Goal: Transaction & Acquisition: Purchase product/service

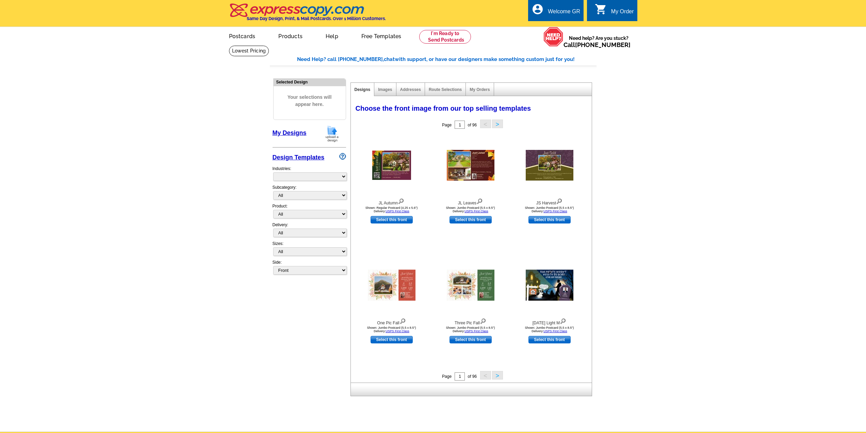
select select "785"
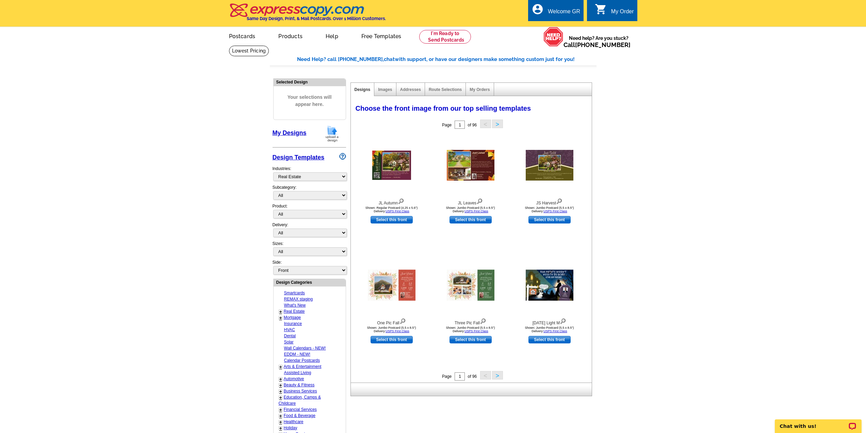
click at [329, 130] on img at bounding box center [332, 133] width 18 height 17
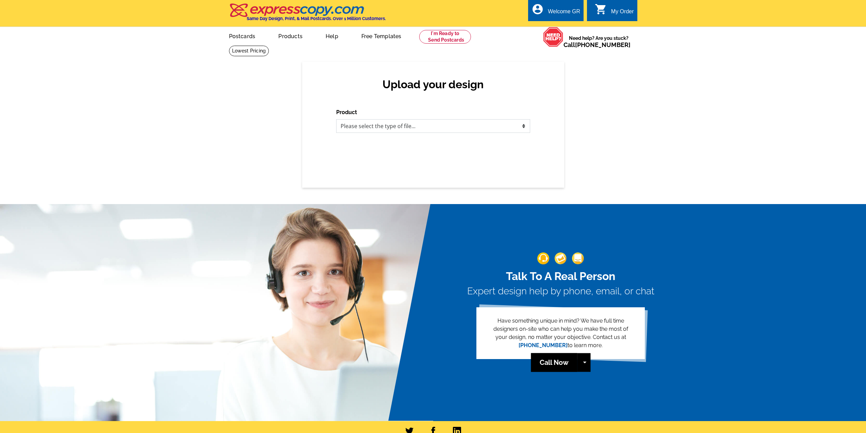
click at [408, 131] on select "Please select the type of file... Postcards Business Cards Letters and flyers G…" at bounding box center [433, 126] width 194 height 14
select select "3"
click at [336, 120] on select "Please select the type of file... Postcards Business Cards Letters and flyers G…" at bounding box center [433, 126] width 194 height 14
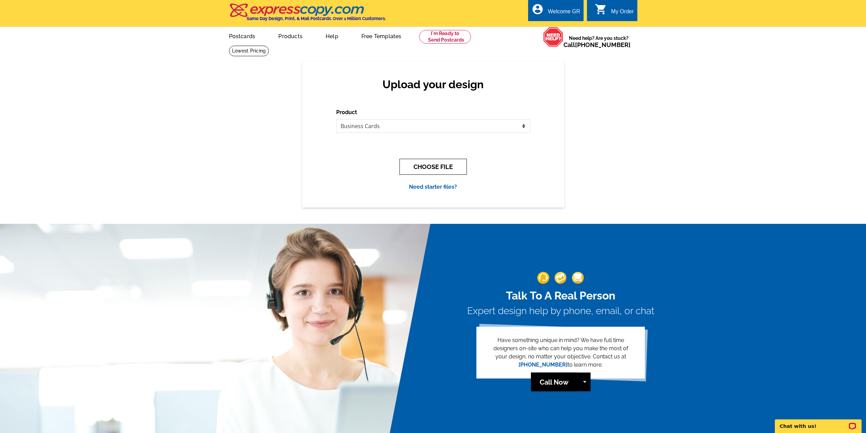
click at [426, 166] on button "CHOOSE FILE" at bounding box center [433, 167] width 67 height 16
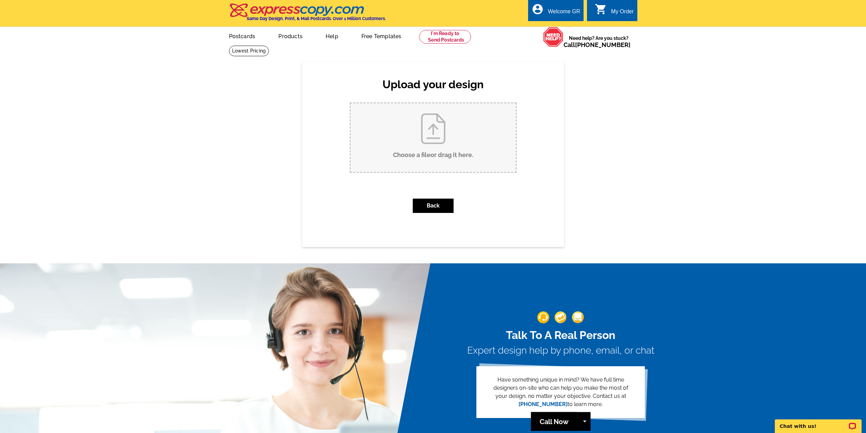
click at [418, 143] on input "Choose a file or drag it here ." at bounding box center [433, 137] width 165 height 69
type input "C:\fakepath\Untitled.pdf"
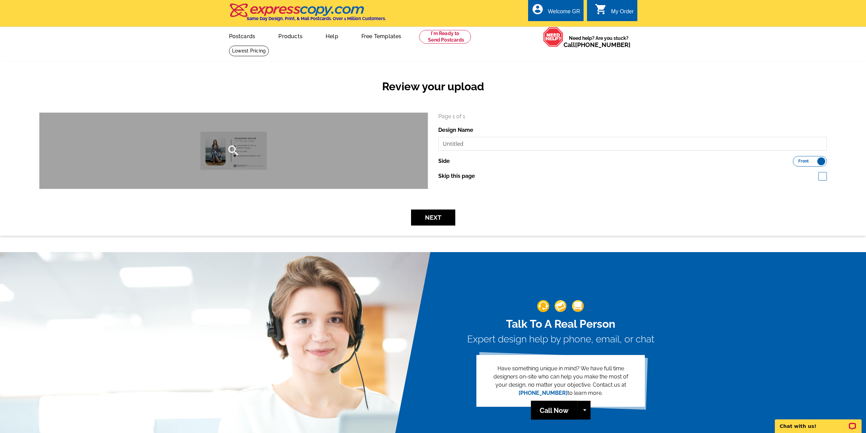
click at [348, 143] on div "search" at bounding box center [233, 151] width 388 height 76
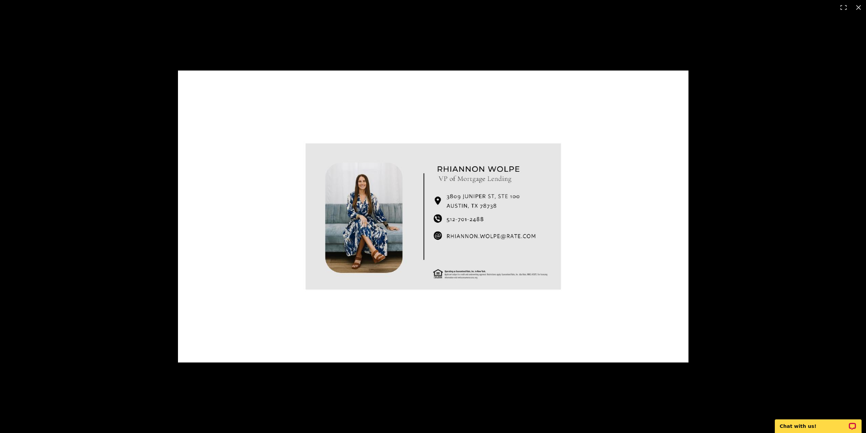
click at [186, 213] on img at bounding box center [433, 216] width 511 height 292
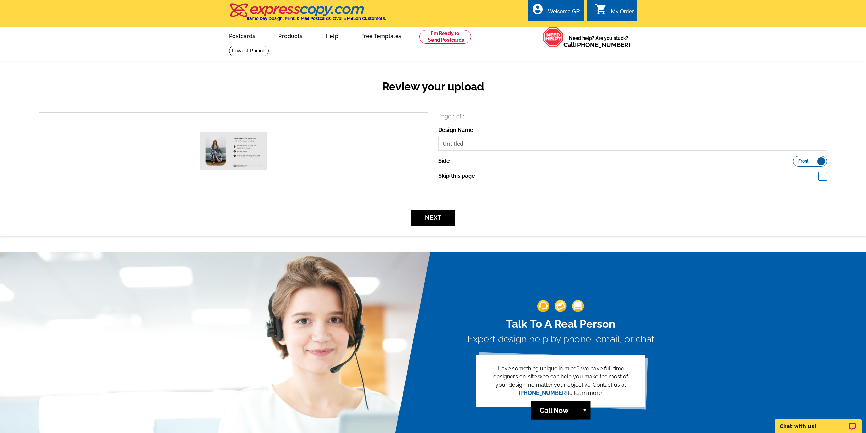
click at [261, 13] on img at bounding box center [297, 10] width 137 height 14
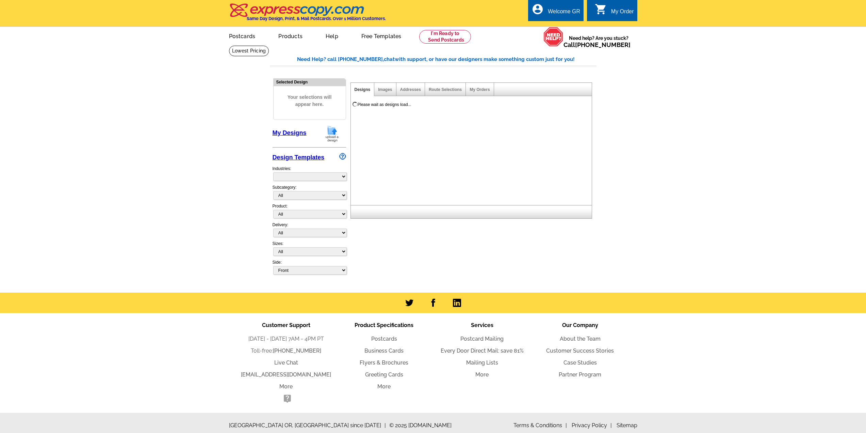
select select "785"
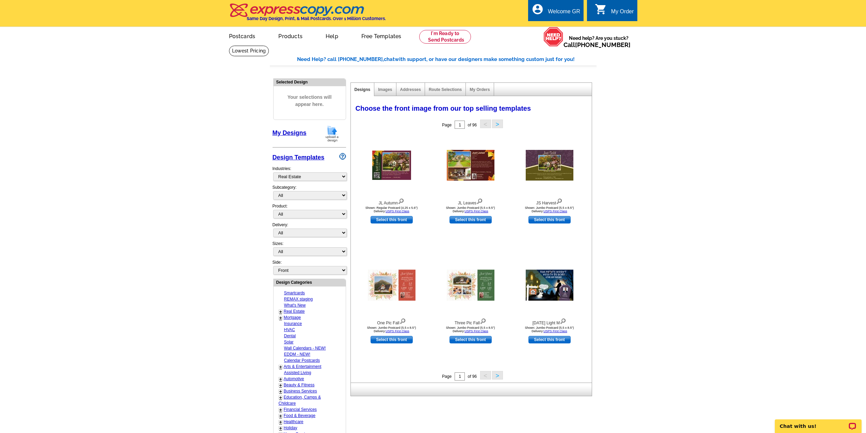
click at [330, 130] on img at bounding box center [332, 133] width 18 height 17
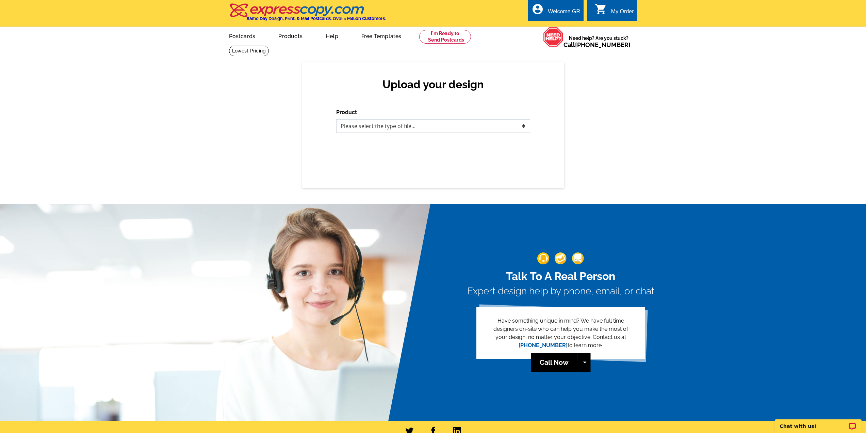
click at [420, 126] on select "Please select the type of file... Postcards Business Cards Letters and flyers G…" at bounding box center [433, 126] width 194 height 14
select select "3"
click at [336, 120] on select "Please select the type of file... Postcards Business Cards Letters and flyers G…" at bounding box center [433, 126] width 194 height 14
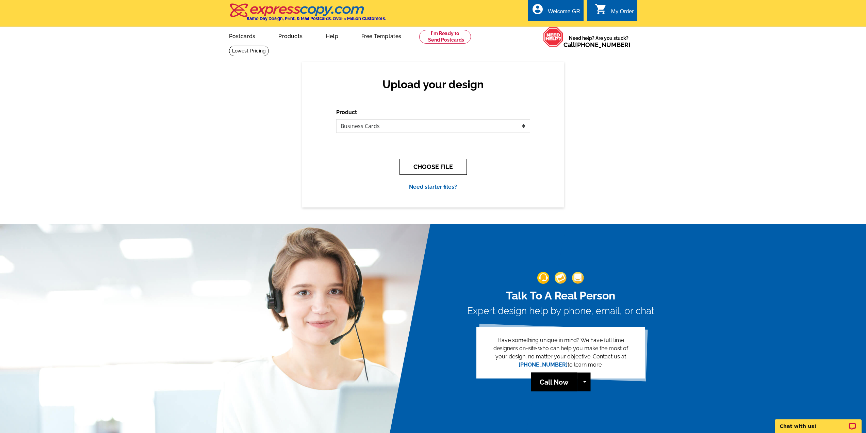
click at [424, 169] on button "CHOOSE FILE" at bounding box center [433, 167] width 67 height 16
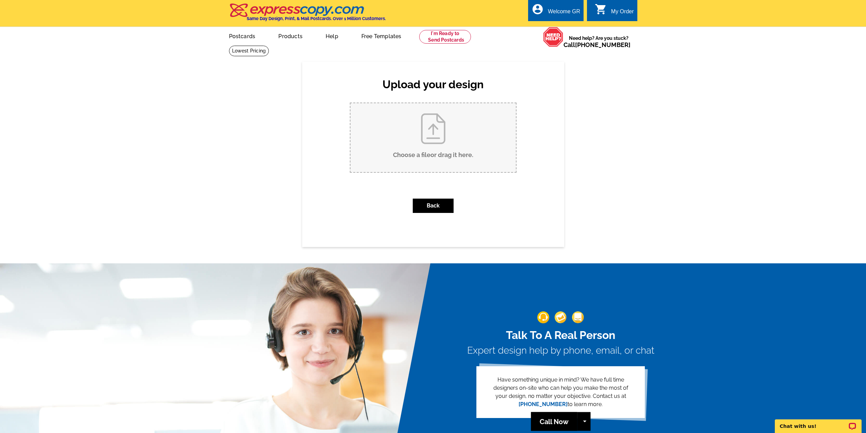
click at [459, 146] on input "Choose a file or drag it here ." at bounding box center [433, 137] width 165 height 69
type input "C:\fakepath\Untitled (1).pdf"
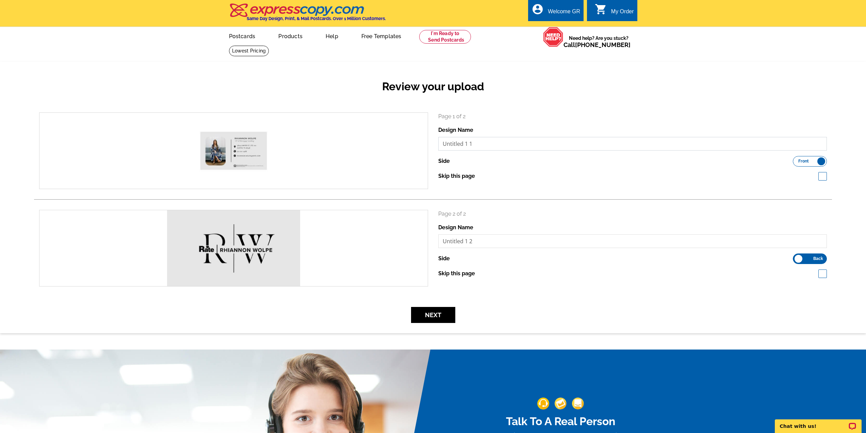
click at [490, 144] on input "Untitled 1 1" at bounding box center [633, 144] width 389 height 14
type input "Rhiannon front"
click at [486, 241] on input "Untitled 1 2" at bounding box center [633, 241] width 389 height 14
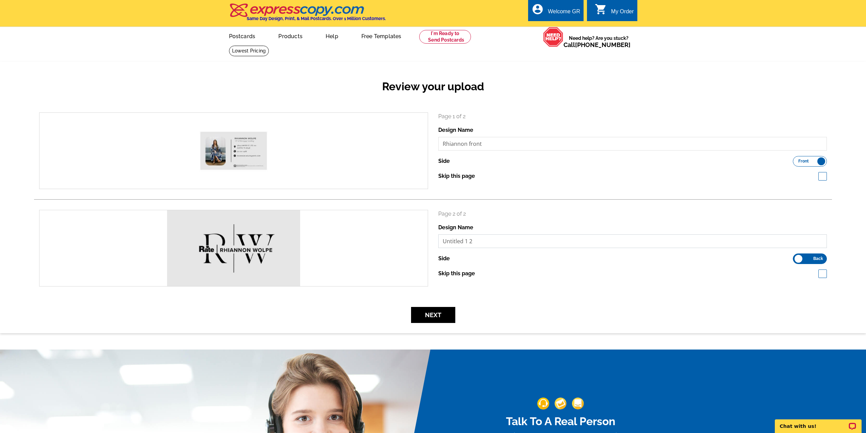
click at [486, 241] on input "Untitled 1 2" at bounding box center [633, 241] width 389 height 14
click at [485, 241] on input "Untitled 1 2" at bounding box center [633, 241] width 389 height 14
type input "Rhiannon back"
click at [416, 310] on button "Next" at bounding box center [433, 315] width 44 height 16
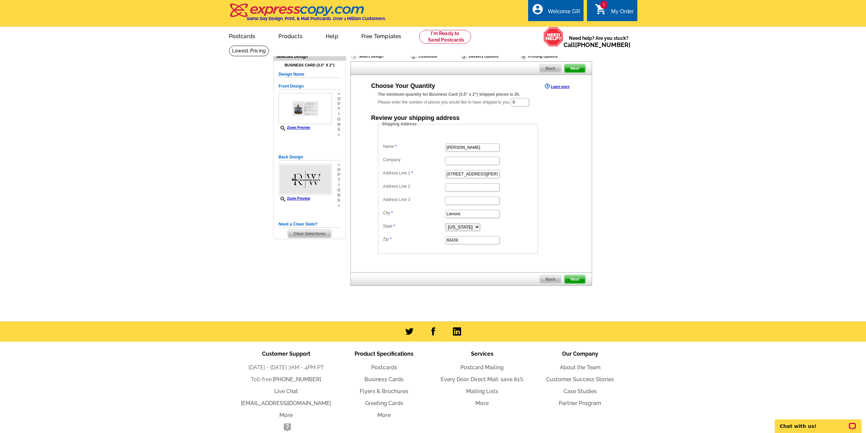
click at [686, 235] on main "Need Help? call [PHONE_NUMBER], chat with support, or have our designers make s…" at bounding box center [433, 183] width 866 height 276
click at [481, 150] on input "Erica Thompson" at bounding box center [472, 147] width 54 height 8
click at [481, 149] on input "Erica Thompson" at bounding box center [472, 147] width 54 height 8
type input "Rhiannon Wolpe"
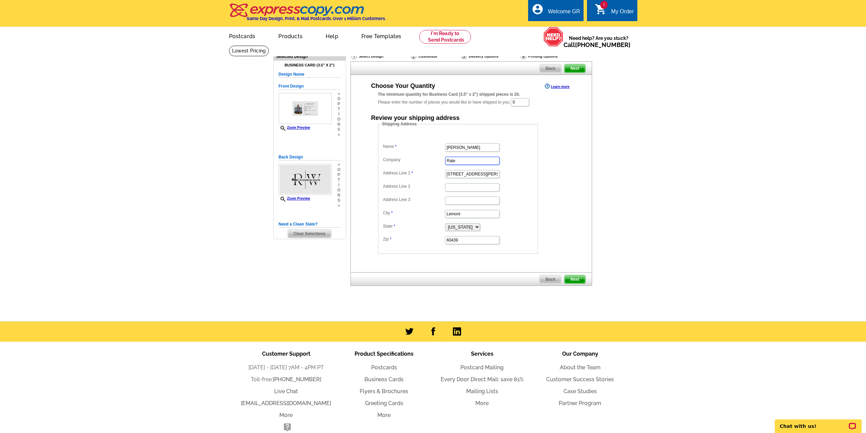
type input "Rate"
paste input "13104 Ditka Dr."
type input "13104 Ditka Dr."
click at [163, 226] on main "Need Help? call 800-260-5887, chat with support, or have our designers make som…" at bounding box center [433, 183] width 866 height 276
click at [465, 217] on input "Lemont" at bounding box center [472, 214] width 54 height 8
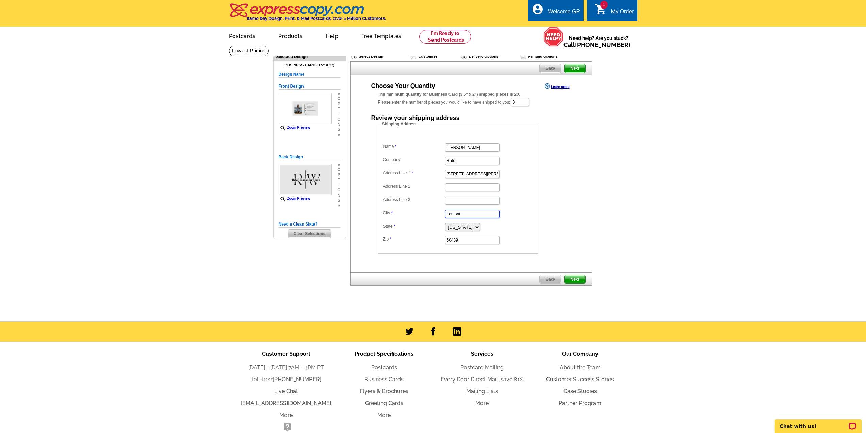
click at [465, 214] on input "Lemont" at bounding box center [472, 214] width 54 height 8
paste input "Machaca"
type input "Machaca"
click at [480, 226] on select "Alabama Alaska Arizona Arkansas California Colorado Connecticut District of Col…" at bounding box center [462, 227] width 35 height 8
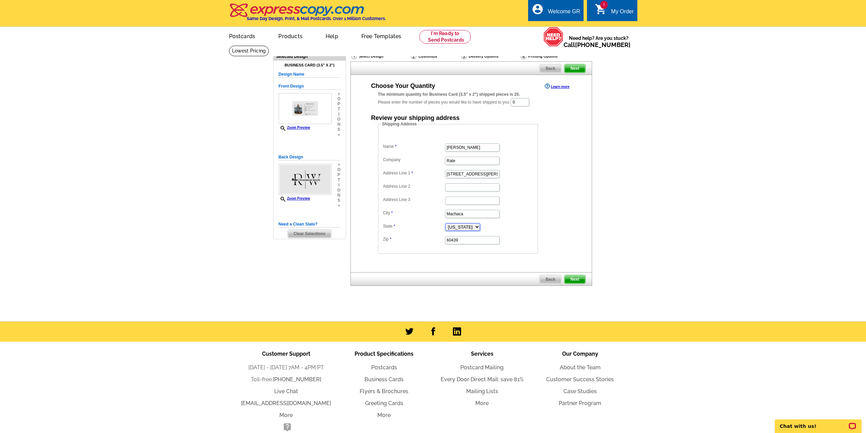
select select "TX"
click at [445, 224] on select "Alabama Alaska Arizona Arkansas California Colorado Connecticut District of Col…" at bounding box center [462, 227] width 35 height 8
click at [461, 239] on input "60439" at bounding box center [472, 240] width 54 height 8
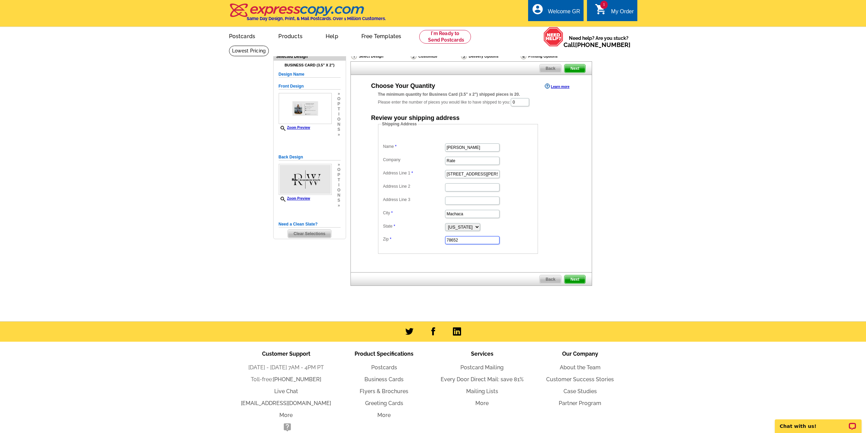
type input "78652"
click at [556, 188] on dd "Shipping Address Name Rhiannon Wolpe Company Rate Address Line 1 13104 Ditka Dr…" at bounding box center [468, 187] width 181 height 133
click at [525, 105] on input "0" at bounding box center [520, 102] width 18 height 8
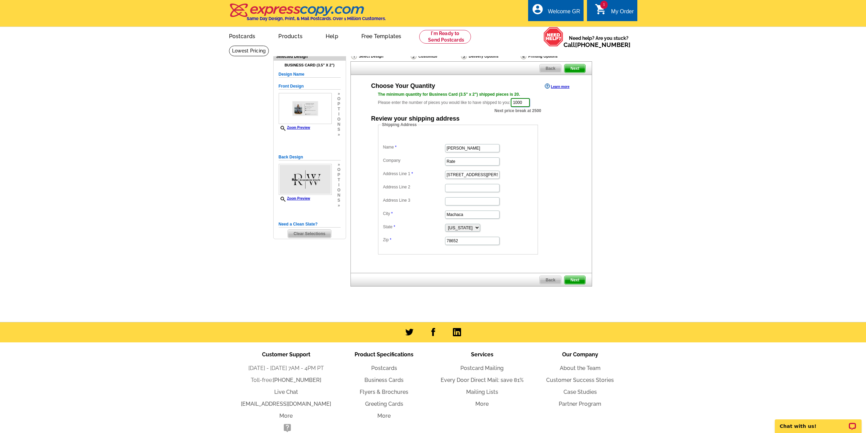
type input "1000"
click at [572, 277] on span "Next" at bounding box center [575, 280] width 20 height 8
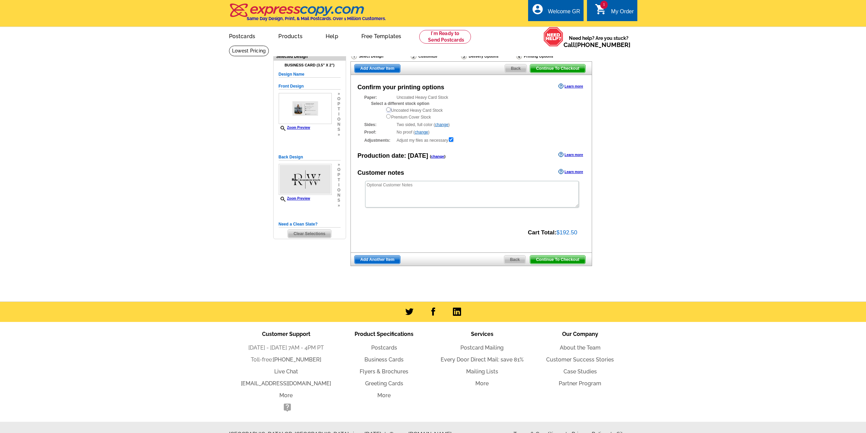
click at [391, 109] on input "radio" at bounding box center [388, 109] width 4 height 4
radio input "true"
click at [543, 260] on span "Continue To Checkout" at bounding box center [557, 259] width 55 height 8
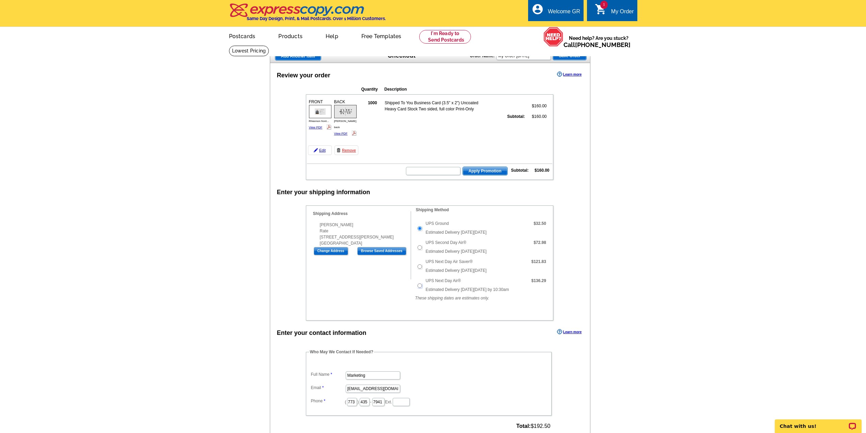
click at [419, 287] on input "UPS Next Day Air®" at bounding box center [420, 285] width 4 height 4
radio input "true"
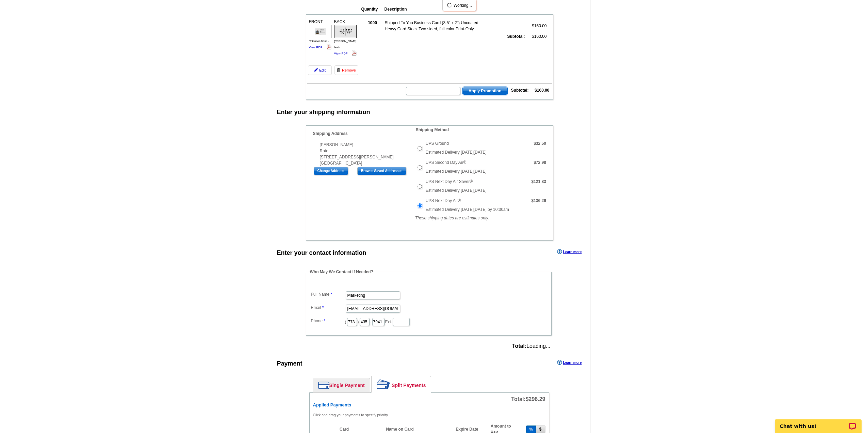
type input "154"
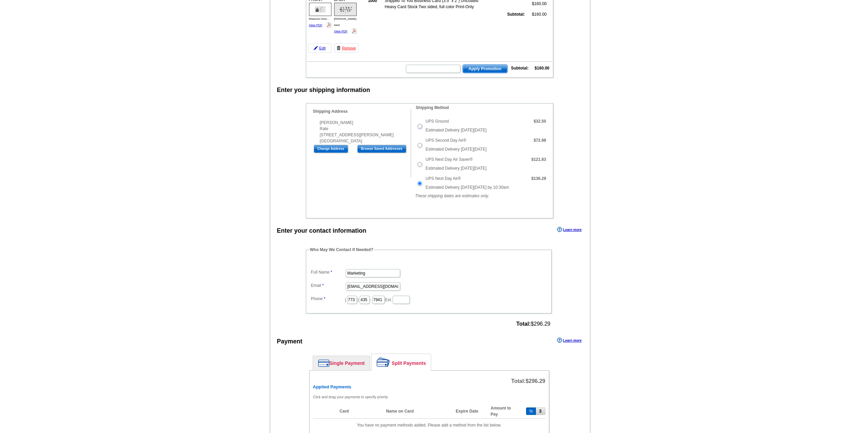
click at [420, 127] on input "UPS Ground" at bounding box center [420, 126] width 4 height 4
radio input "true"
click at [419, 184] on input "UPS Next Day Air®" at bounding box center [420, 183] width 4 height 4
radio input "true"
click at [420, 127] on input "UPS Ground" at bounding box center [420, 126] width 4 height 4
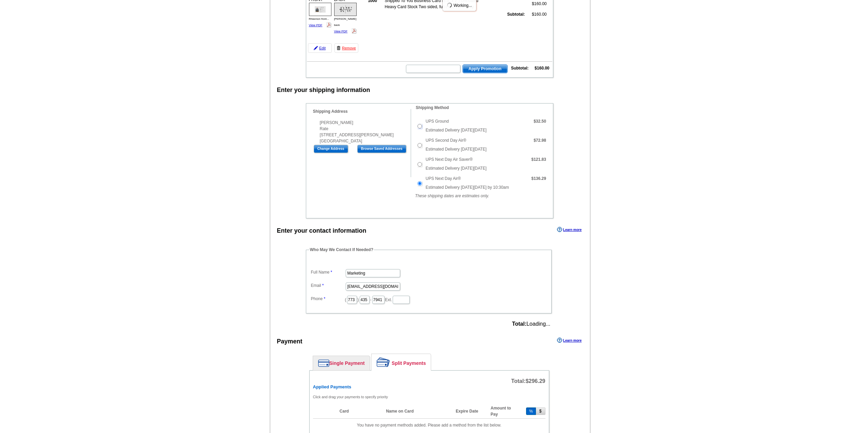
radio input "true"
type input "100"
click at [384, 218] on div "Shipping Information Name Rhiannon Wolpe Company Rate Address Line 1 13104 Ditk…" at bounding box center [430, 160] width 248 height 115
click at [172, 189] on main "Add Another Item Checkout Order Name: My Order 2025-10-15 Save Order Review you…" at bounding box center [433, 354] width 866 height 823
click at [419, 165] on input "UPS Next Day Air Saver®" at bounding box center [420, 164] width 4 height 4
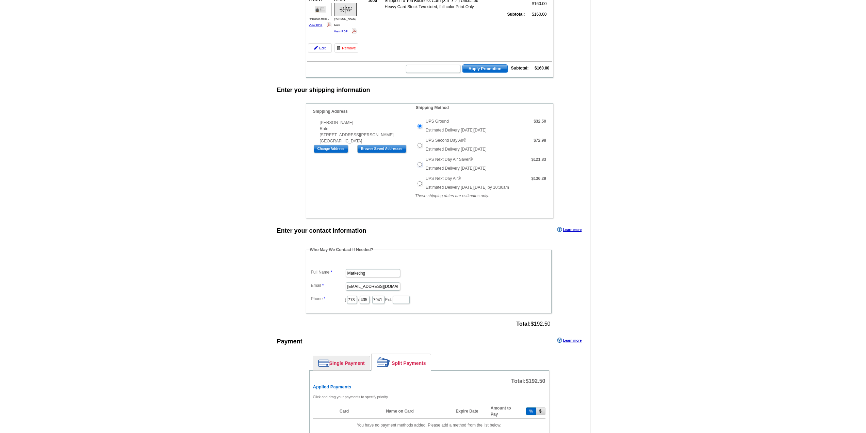
radio input "true"
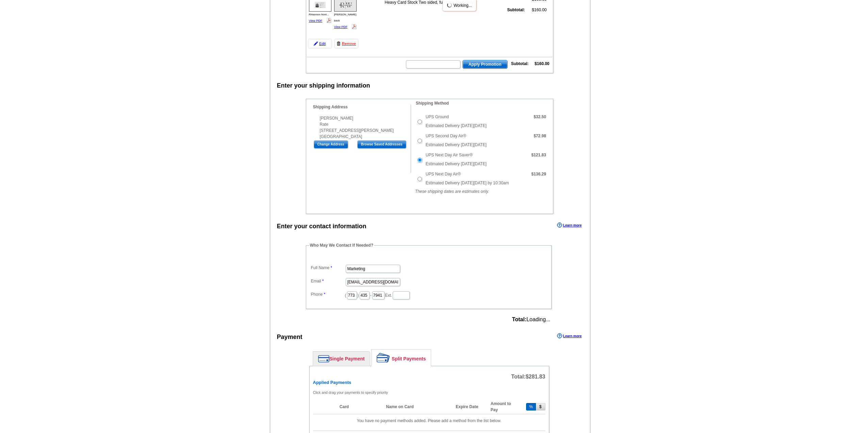
type input "146"
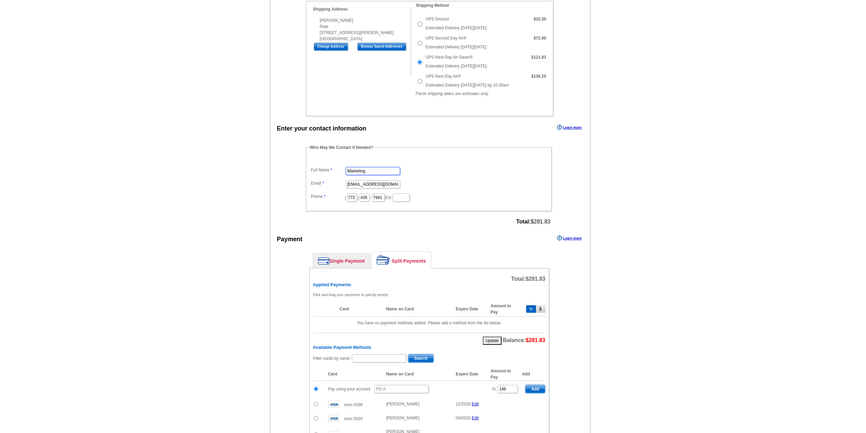
click at [378, 173] on input "Marketing" at bounding box center [373, 171] width 54 height 8
type input "Ryan Terrana"
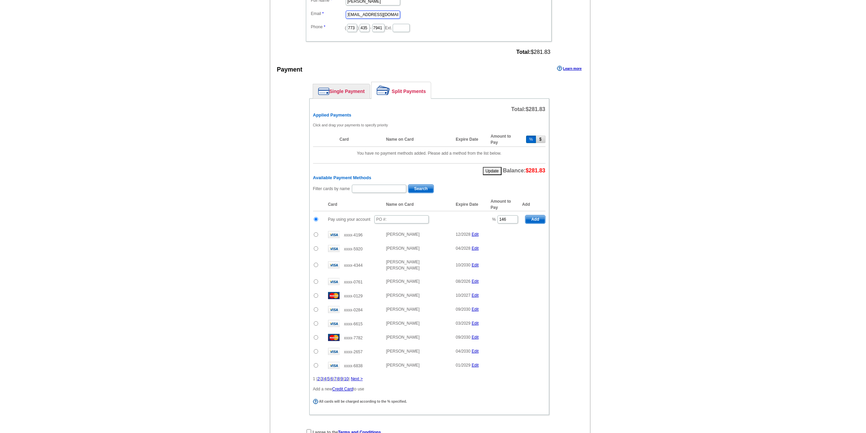
scroll to position [375, 0]
click at [542, 138] on button "$" at bounding box center [541, 138] width 10 height 7
type input "192.5"
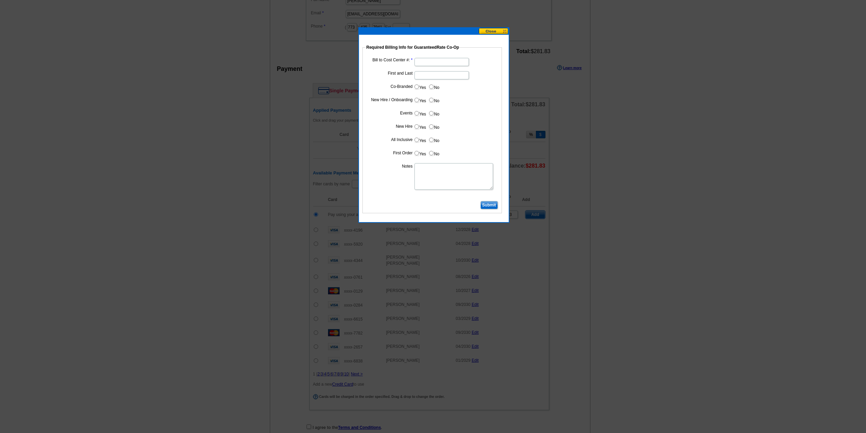
type input "10152025_432_RT"
click at [426, 60] on input "Bill to Cost Center #:" at bounding box center [442, 62] width 54 height 8
click at [428, 61] on input "Bill to Cost Center #:" at bounding box center [442, 62] width 54 height 8
type input "1466"
click at [417, 76] on input "First and Last" at bounding box center [442, 75] width 54 height 8
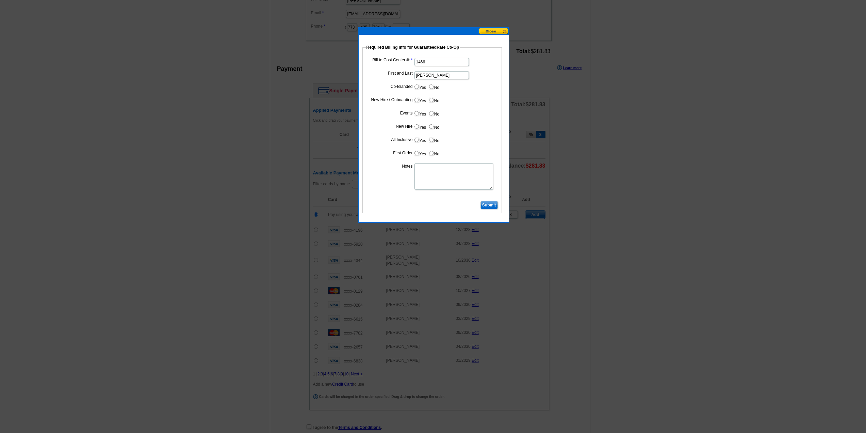
type input "Rhiannon Wolpe"
click at [430, 86] on input "No" at bounding box center [431, 86] width 4 height 4
radio input "true"
click at [416, 101] on input "Yes" at bounding box center [417, 100] width 4 height 4
radio input "true"
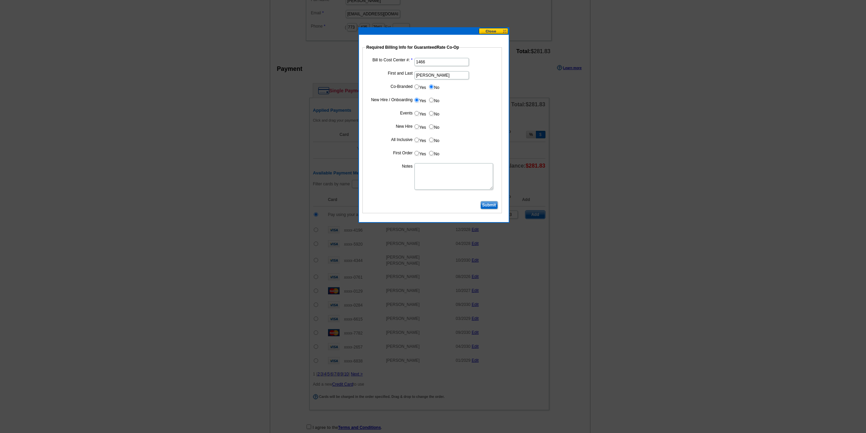
drag, startPoint x: 431, startPoint y: 114, endPoint x: 418, endPoint y: 128, distance: 19.0
click at [431, 114] on input "No" at bounding box center [431, 113] width 4 height 4
radio input "true"
drag, startPoint x: 417, startPoint y: 125, endPoint x: 417, endPoint y: 138, distance: 12.9
click at [417, 126] on input "Yes" at bounding box center [417, 126] width 4 height 4
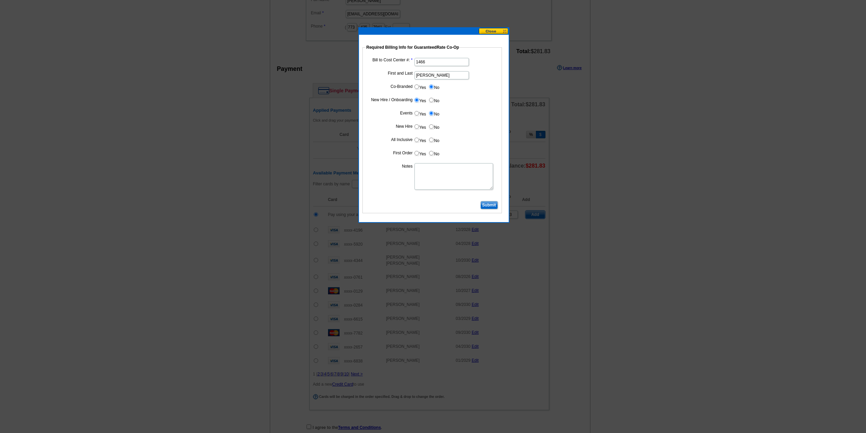
radio input "true"
click at [417, 140] on input "Yes" at bounding box center [417, 140] width 4 height 4
radio input "true"
drag, startPoint x: 417, startPoint y: 151, endPoint x: 418, endPoint y: 156, distance: 5.2
click at [417, 152] on input "Yes" at bounding box center [417, 153] width 4 height 4
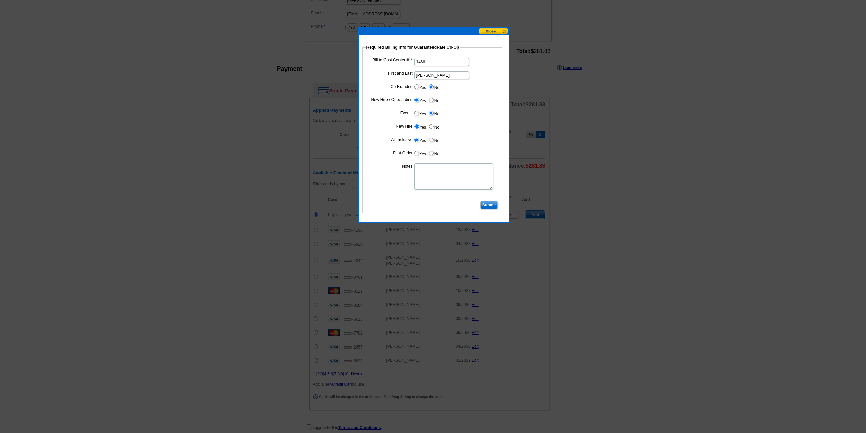
radio input "true"
click at [433, 182] on textarea "Notes" at bounding box center [454, 176] width 79 height 27
click at [430, 63] on input "1466" at bounding box center [442, 62] width 54 height 8
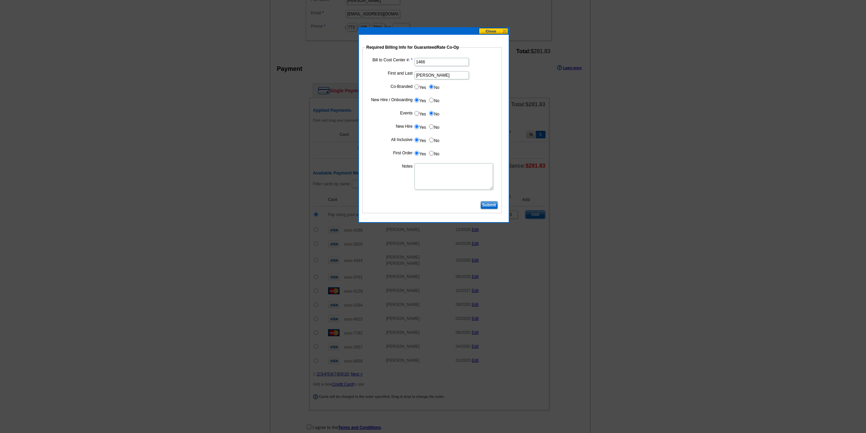
paste input "text"
type input "1466"
click at [435, 60] on input "1466" at bounding box center [442, 62] width 54 height 8
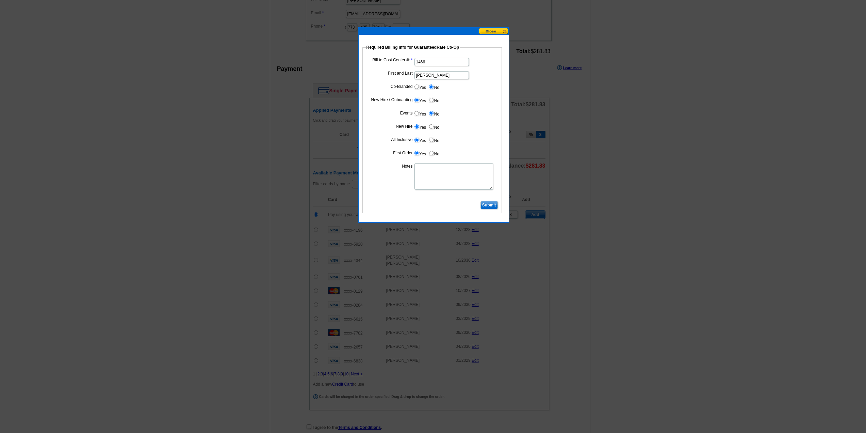
click at [433, 173] on textarea "Notes" at bounding box center [454, 176] width 79 height 27
paste textarea "1466"
type textarea "1466 Expedited Shipping ok'd by Anthony"
click at [490, 202] on input "Submit" at bounding box center [489, 205] width 17 height 8
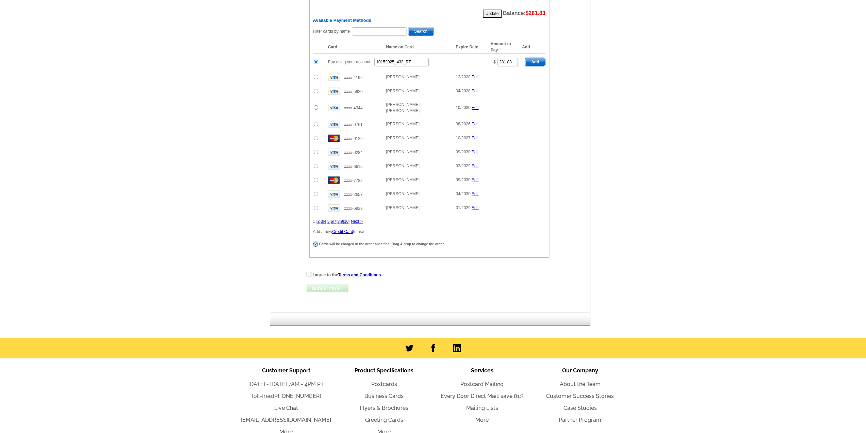
scroll to position [511, 0]
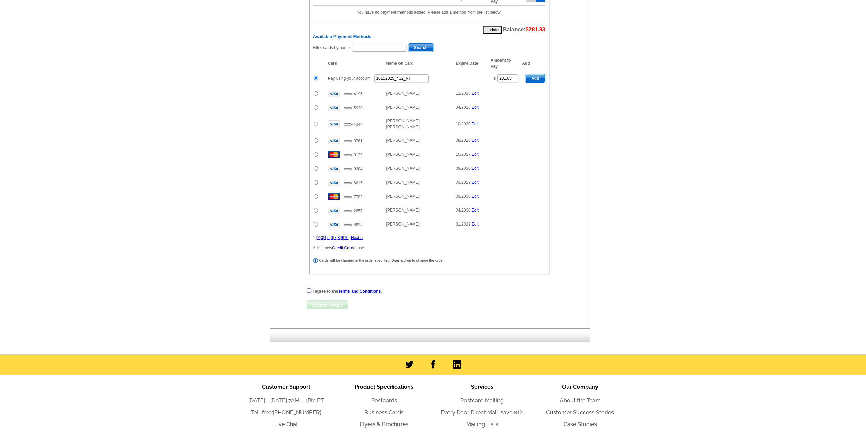
click at [309, 288] on input "checkbox" at bounding box center [309, 290] width 4 height 4
checkbox input "true"
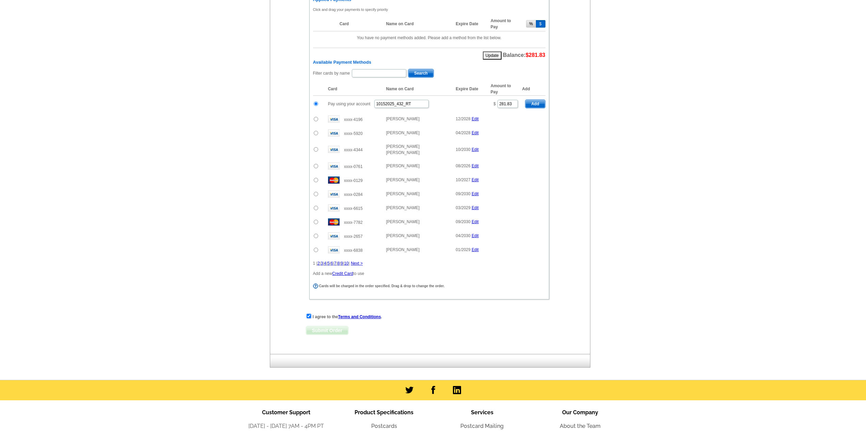
scroll to position [443, 0]
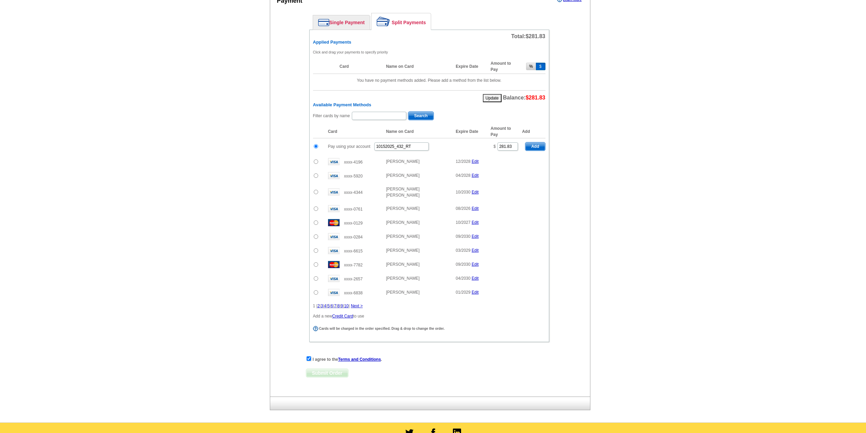
click at [536, 148] on span "Add" at bounding box center [535, 146] width 19 height 8
radio input "false"
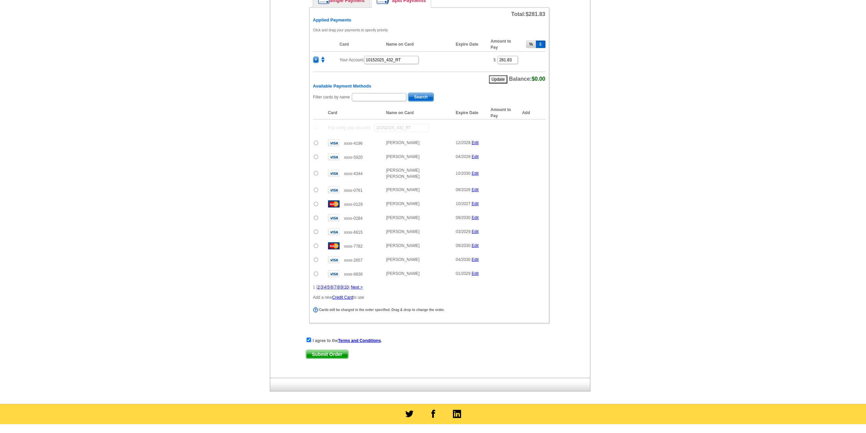
scroll to position [477, 0]
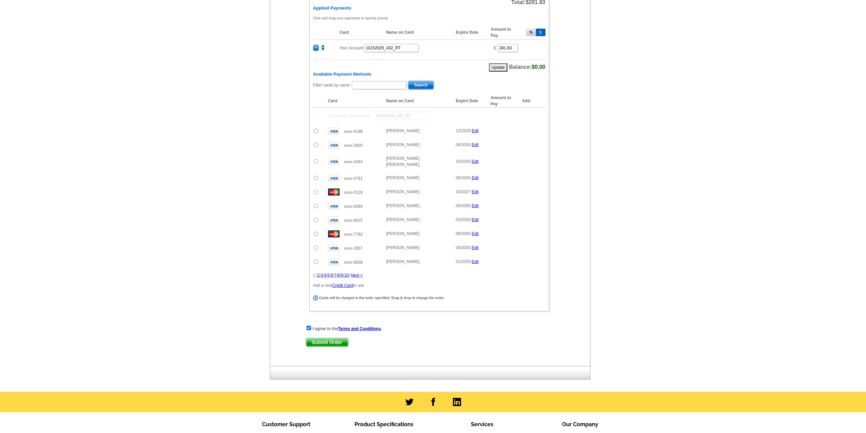
click at [327, 339] on span "Submit Order" at bounding box center [327, 342] width 42 height 8
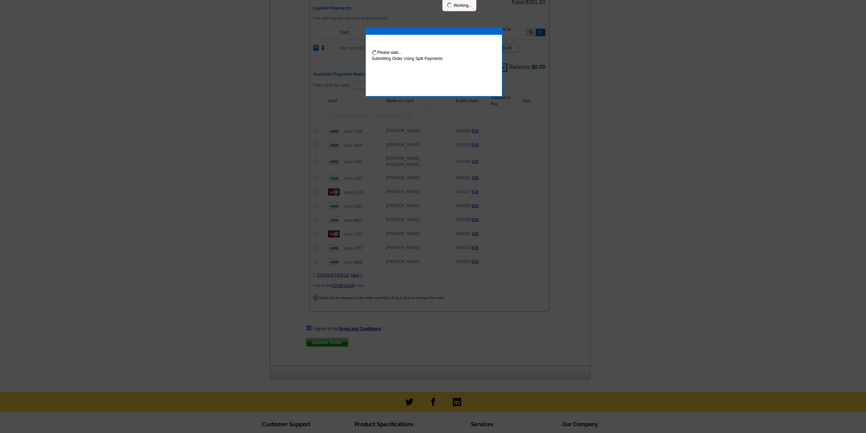
scroll to position [511, 0]
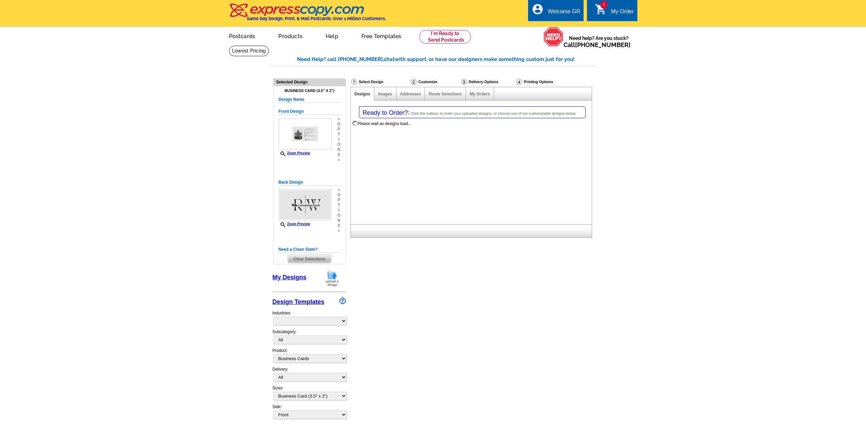
select select "3"
select select "5"
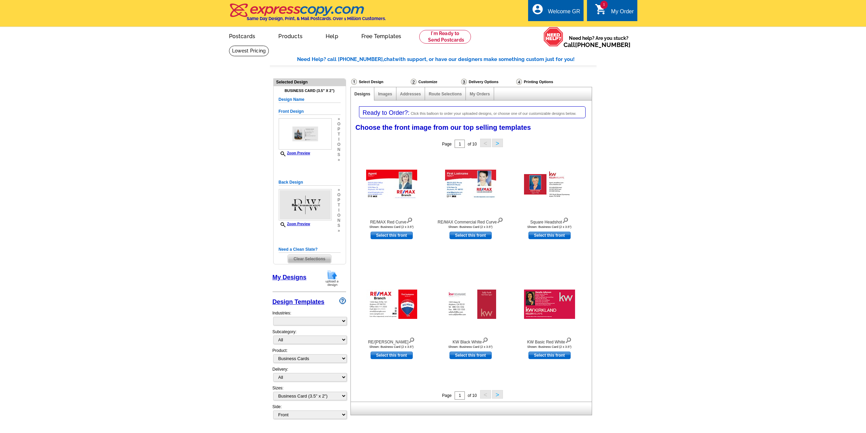
select select "785"
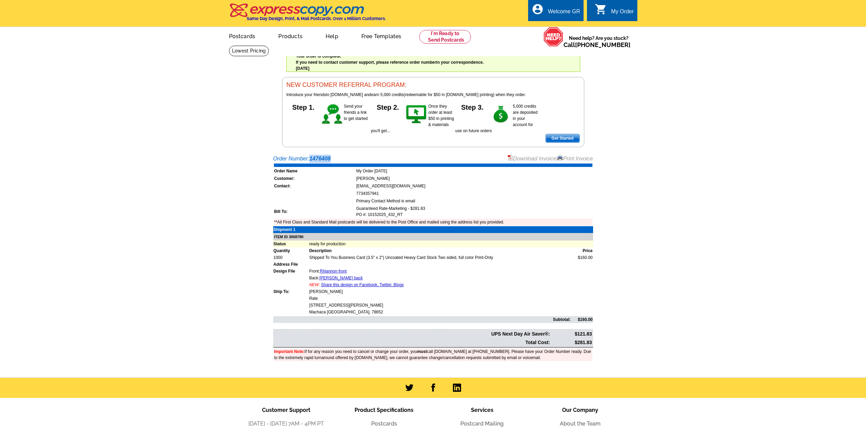
drag, startPoint x: 338, startPoint y: 157, endPoint x: 312, endPoint y: 161, distance: 27.0
click at [312, 161] on div "Order Number: 1476408 Download Invoice | Print Invoice" at bounding box center [433, 159] width 320 height 8
copy strong "1476408"
click at [312, 207] on td "Bill To:" at bounding box center [314, 211] width 81 height 13
click at [522, 158] on link "Download Invoice" at bounding box center [532, 159] width 48 height 6
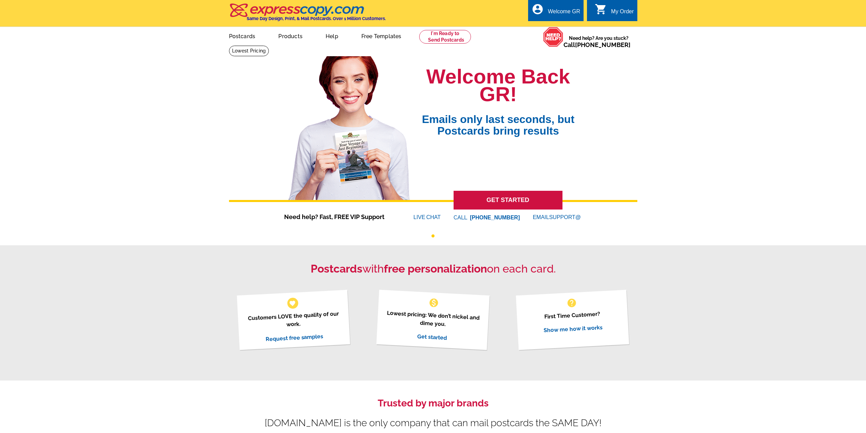
click at [178, 177] on div "Welcome Back GR! Emails only last seconds, but Postcards bring results GET STAR…" at bounding box center [433, 428] width 866 height 755
